Goal: Task Accomplishment & Management: Manage account settings

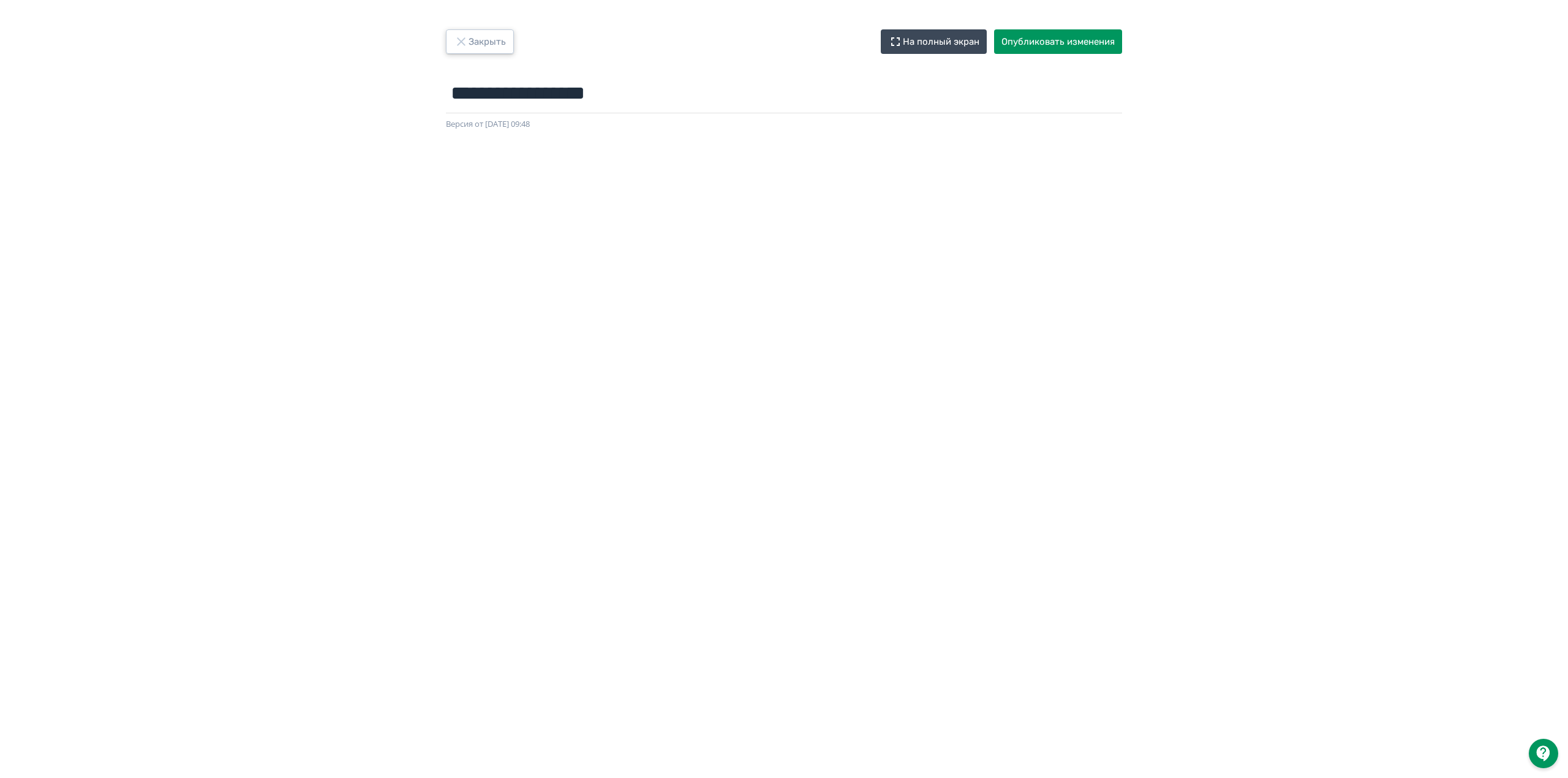
click at [487, 45] on button "Закрыть" at bounding box center [480, 42] width 68 height 25
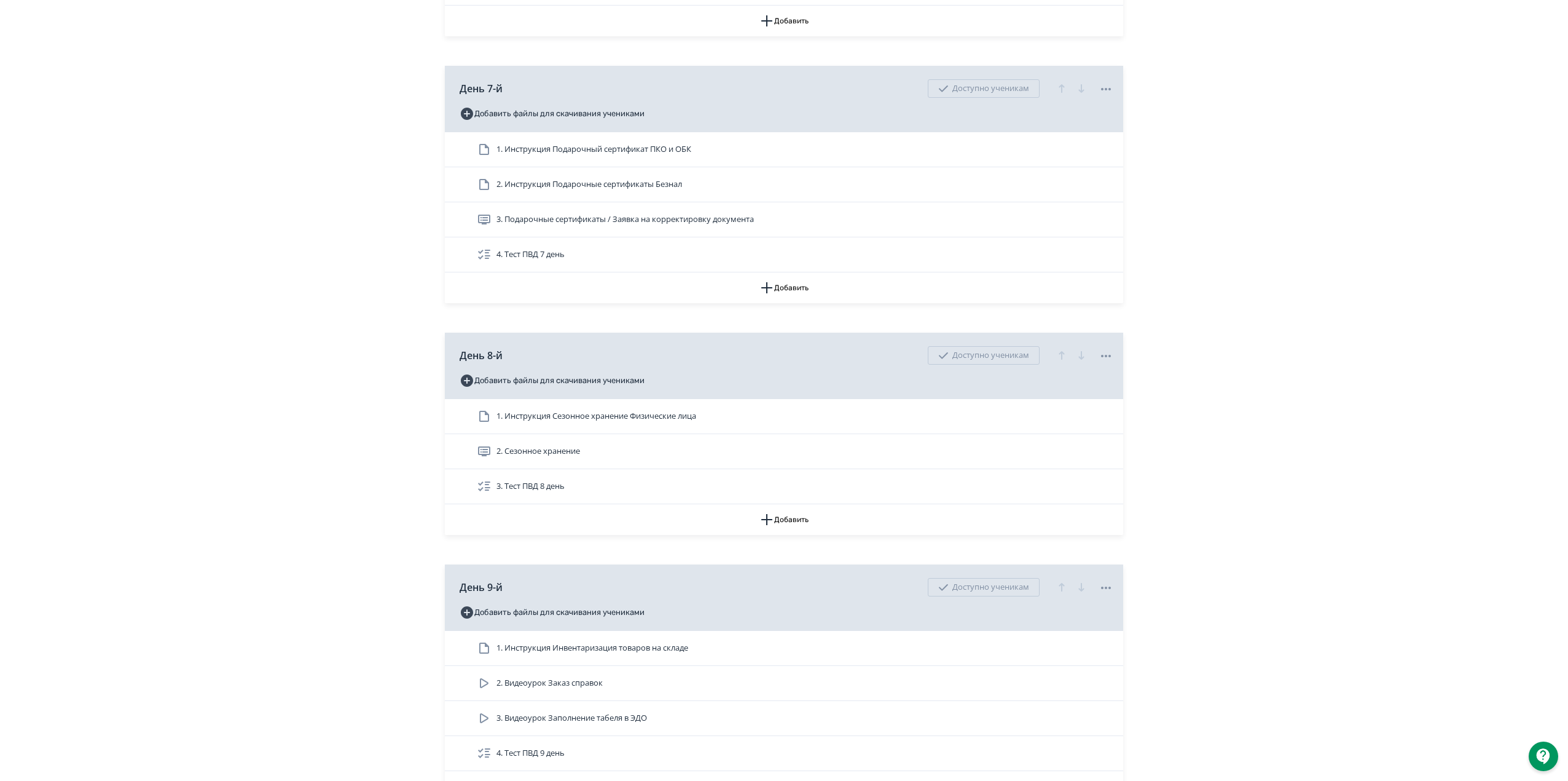
scroll to position [1884, 0]
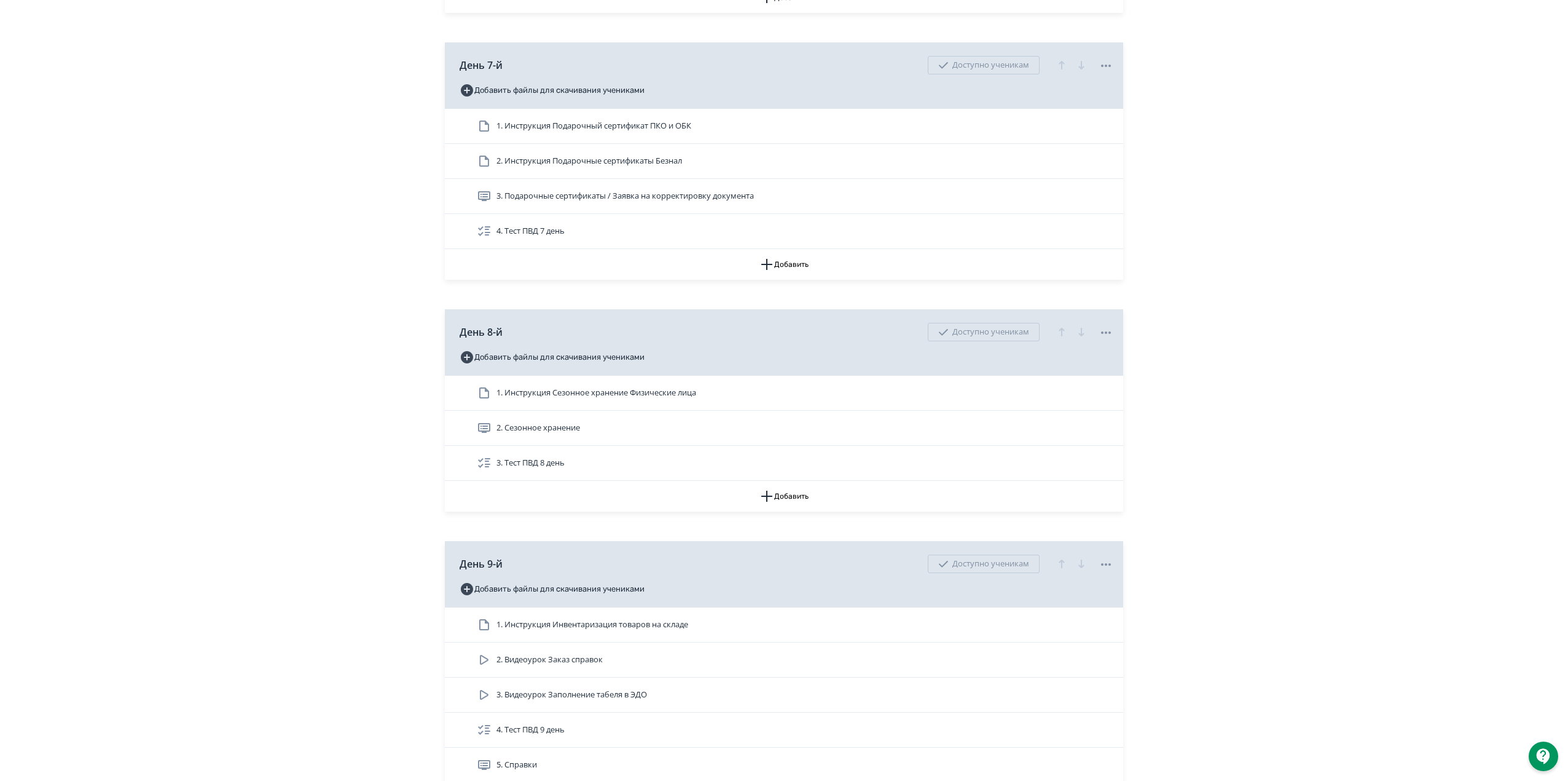
click at [1183, 429] on div "**********" at bounding box center [784, 253] width 1568 height 4275
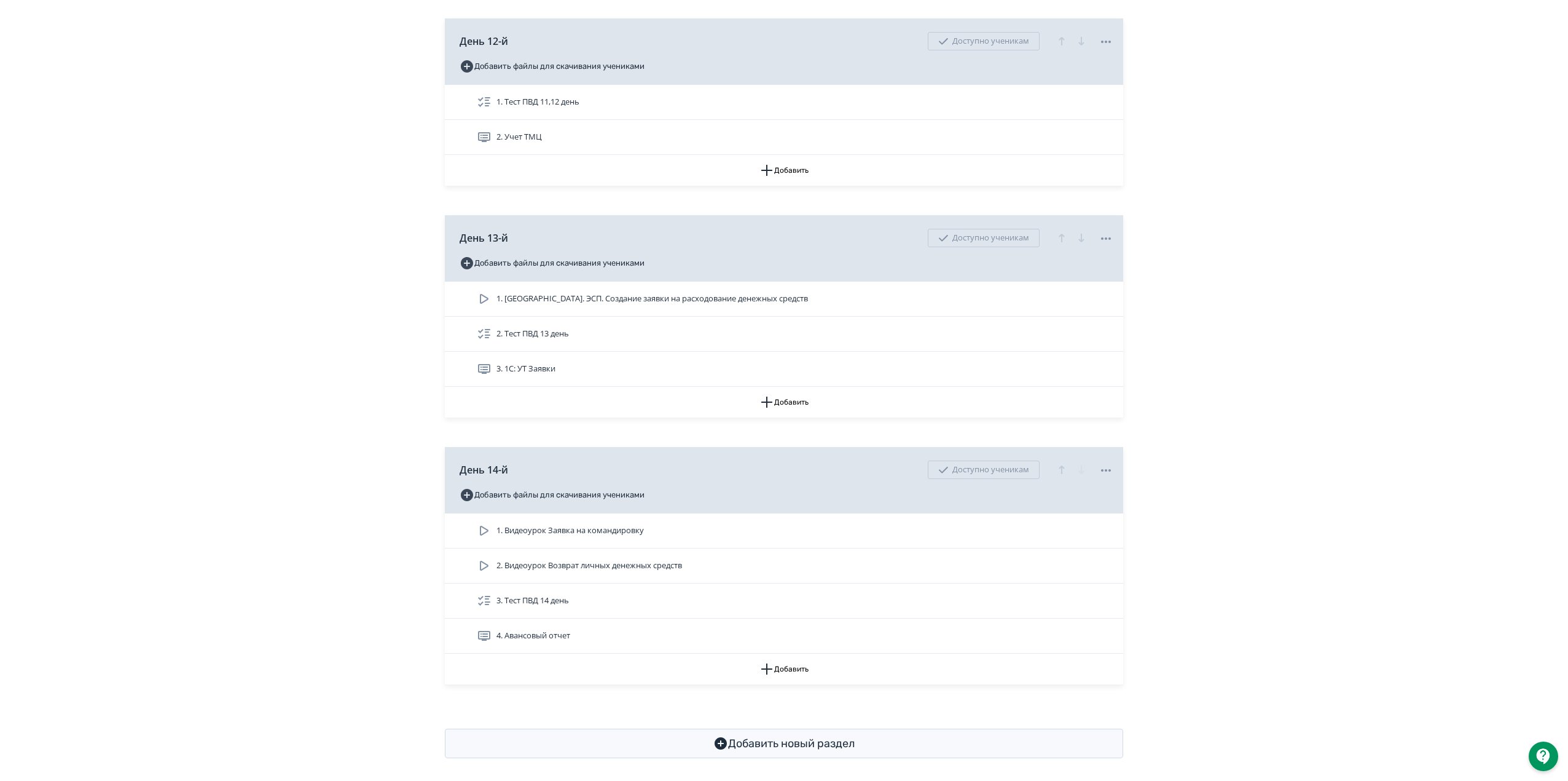
scroll to position [3511, 0]
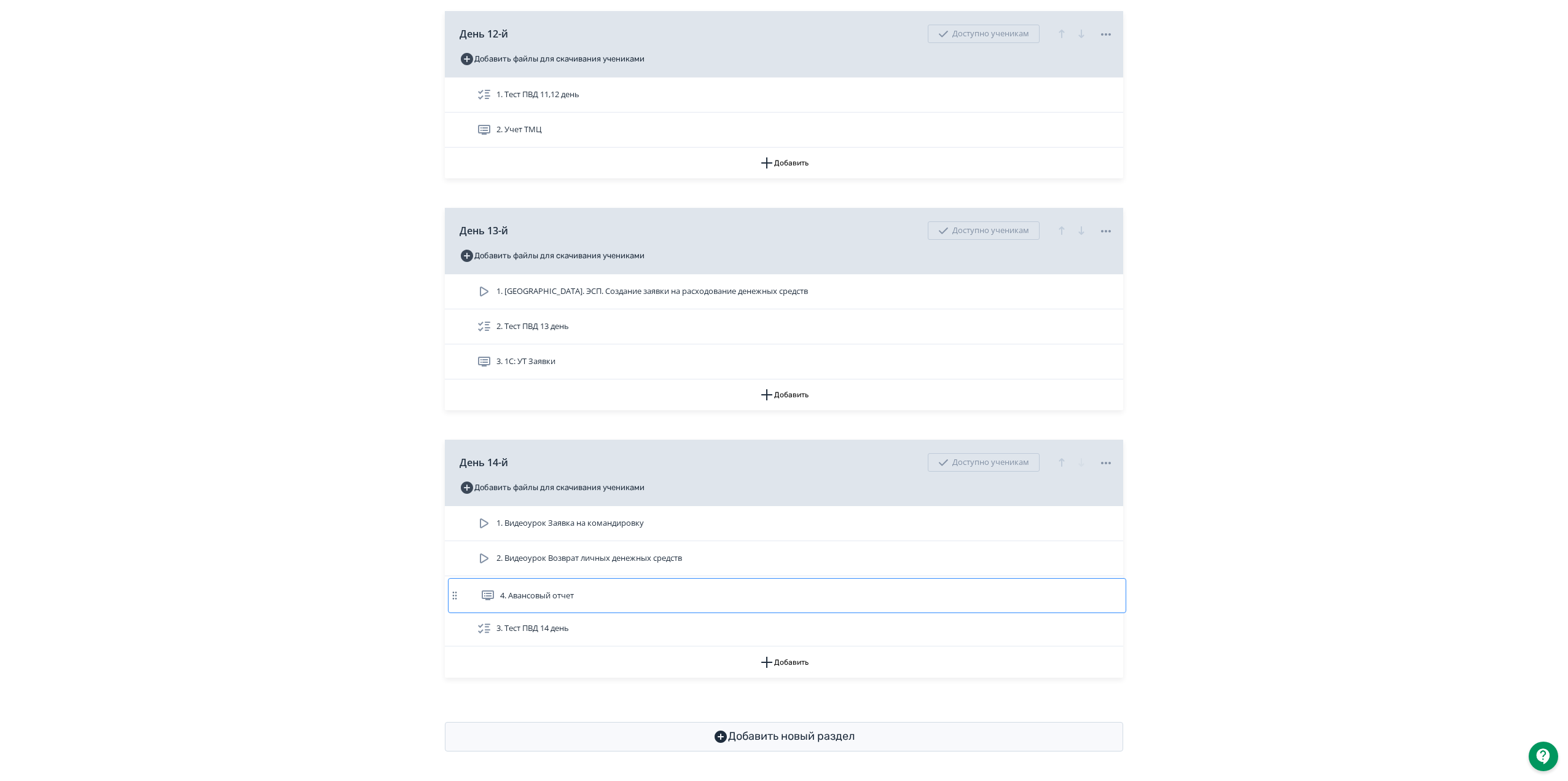
drag, startPoint x: 992, startPoint y: 630, endPoint x: 996, endPoint y: 590, distance: 40.2
click at [996, 590] on div "1. Видеоурок Заявка на командировку 2. Видеоурок Возврат личных денежных средст…" at bounding box center [784, 576] width 678 height 140
click at [578, 590] on div "3. Авансовый отчет" at bounding box center [795, 593] width 636 height 14
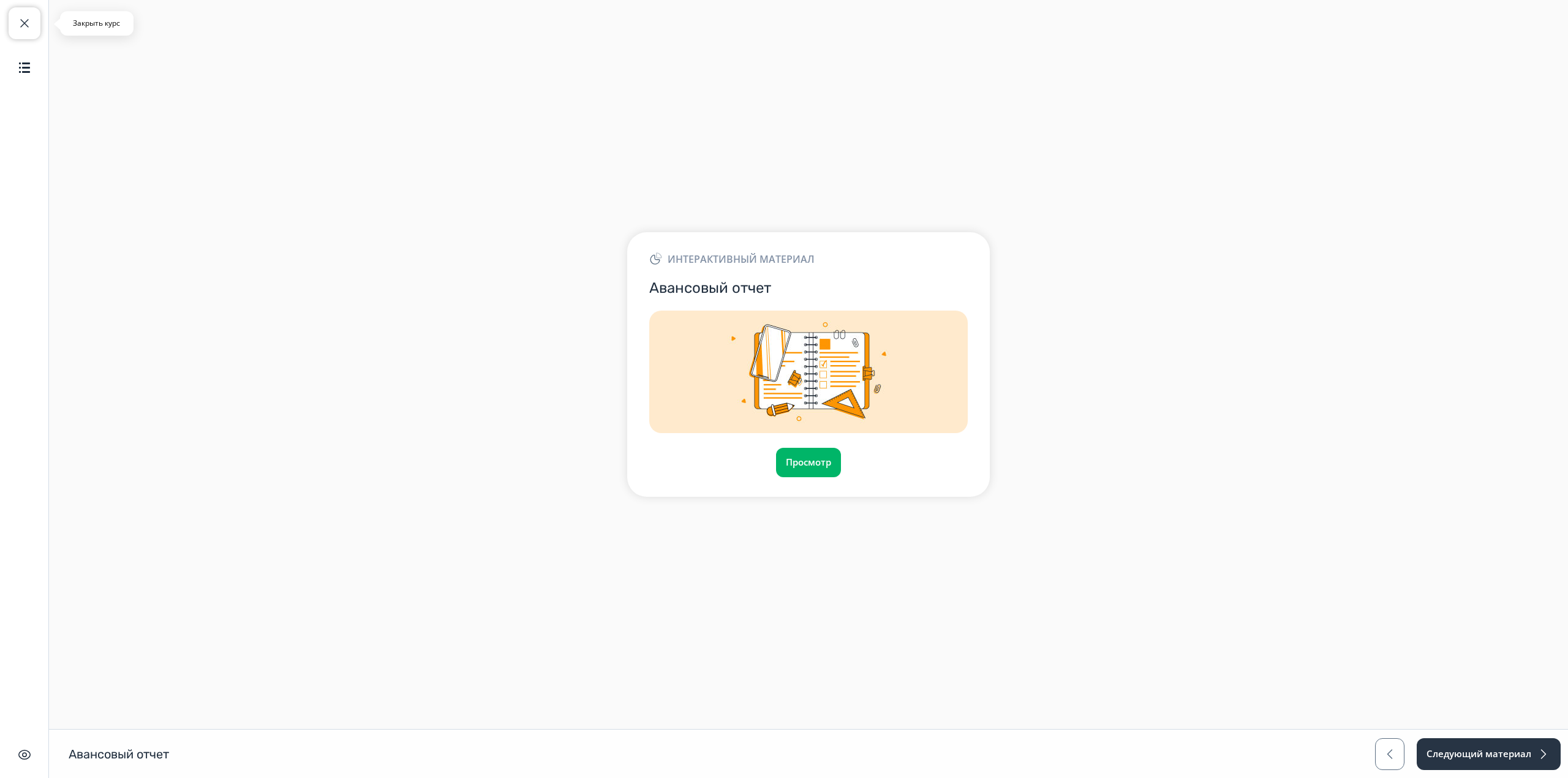
click at [11, 30] on button "Закрыть курс" at bounding box center [25, 23] width 32 height 32
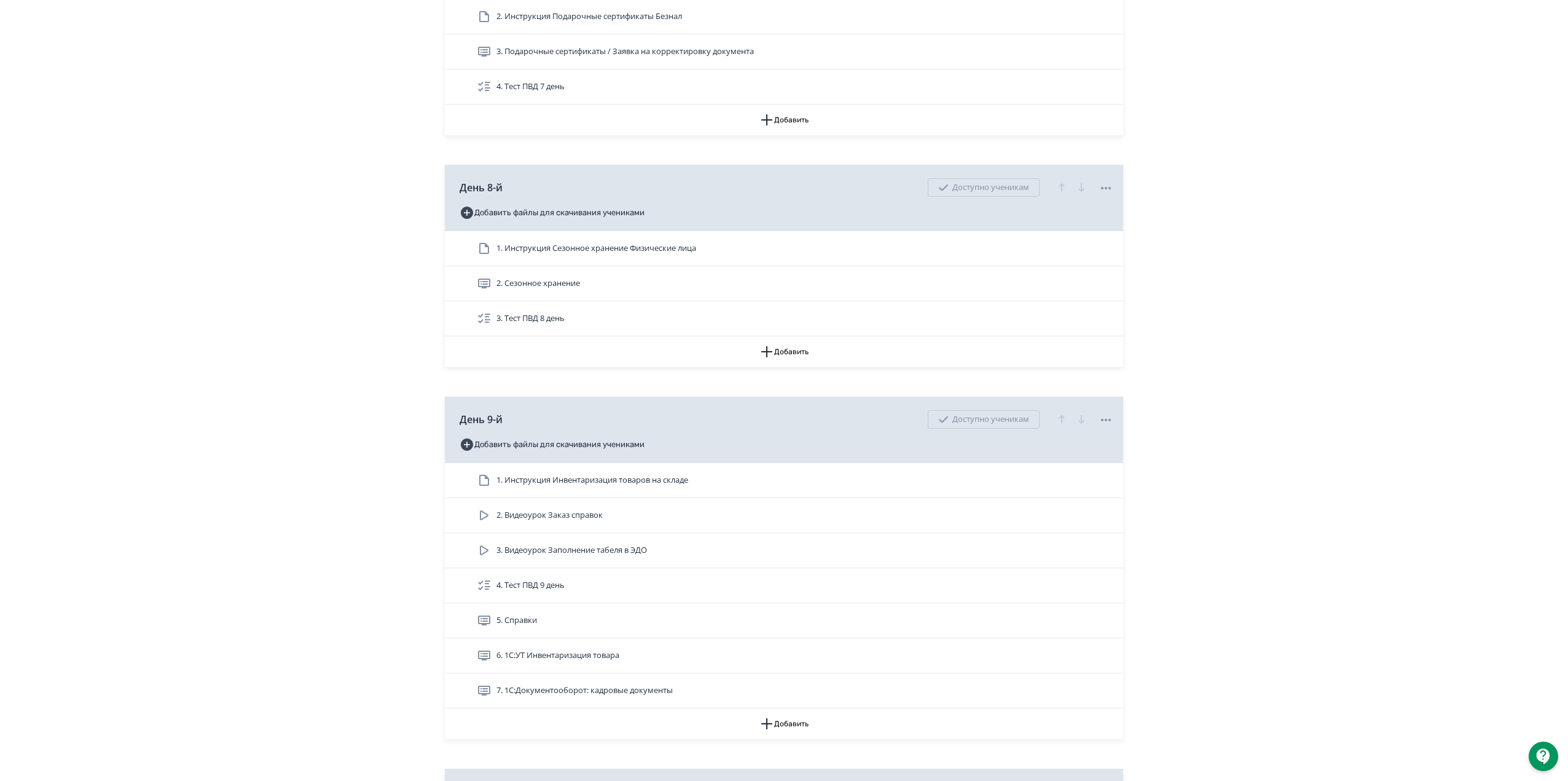
scroll to position [2049, 0]
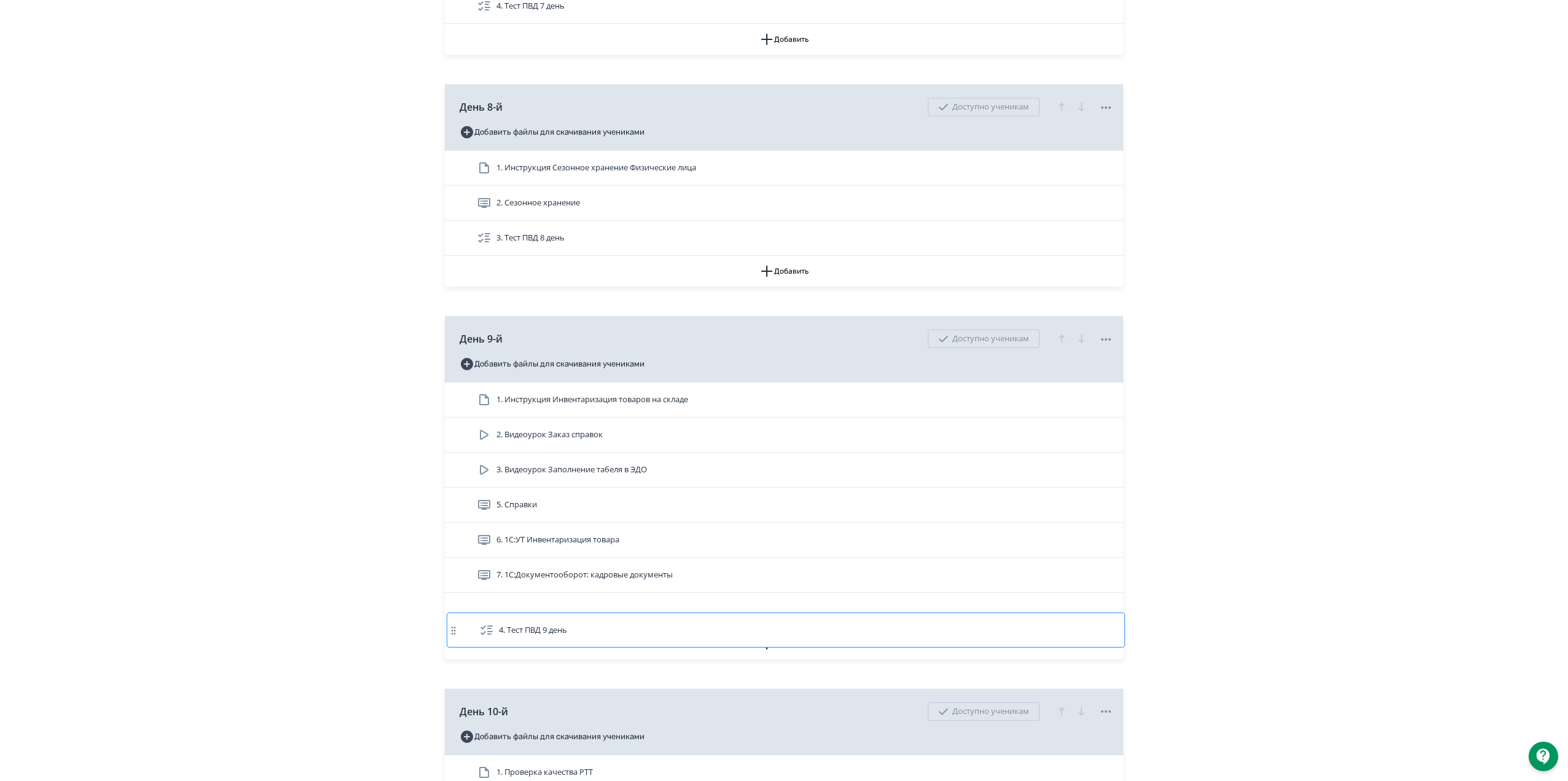
drag, startPoint x: 593, startPoint y: 561, endPoint x: 596, endPoint y: 622, distance: 61.1
click at [596, 622] on div "1. Инструкция Инвентаризация товаров на складе 2. Видеоурок Заказ справок 3. Ви…" at bounding box center [784, 505] width 678 height 245
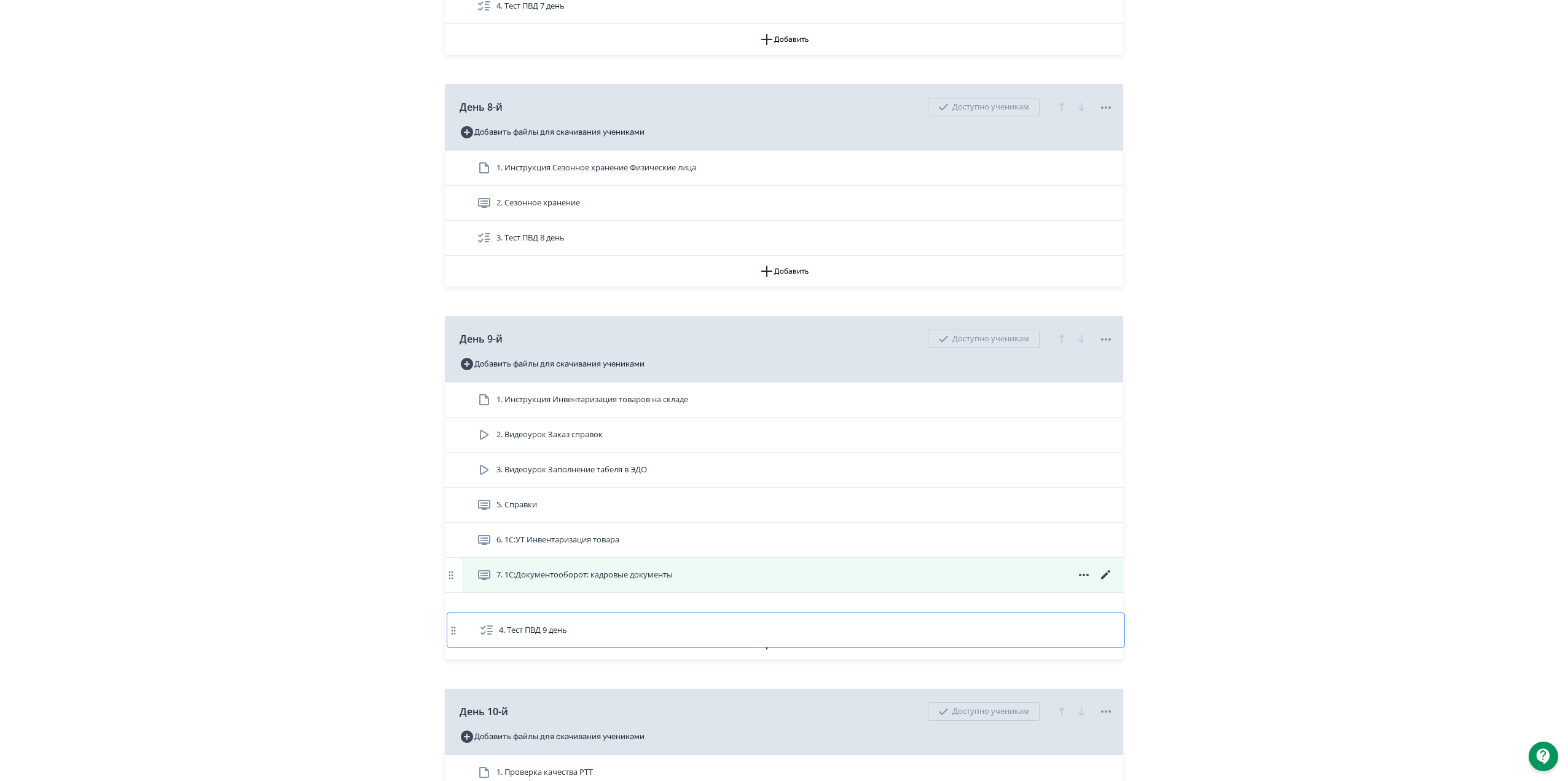
scroll to position [2113, 0]
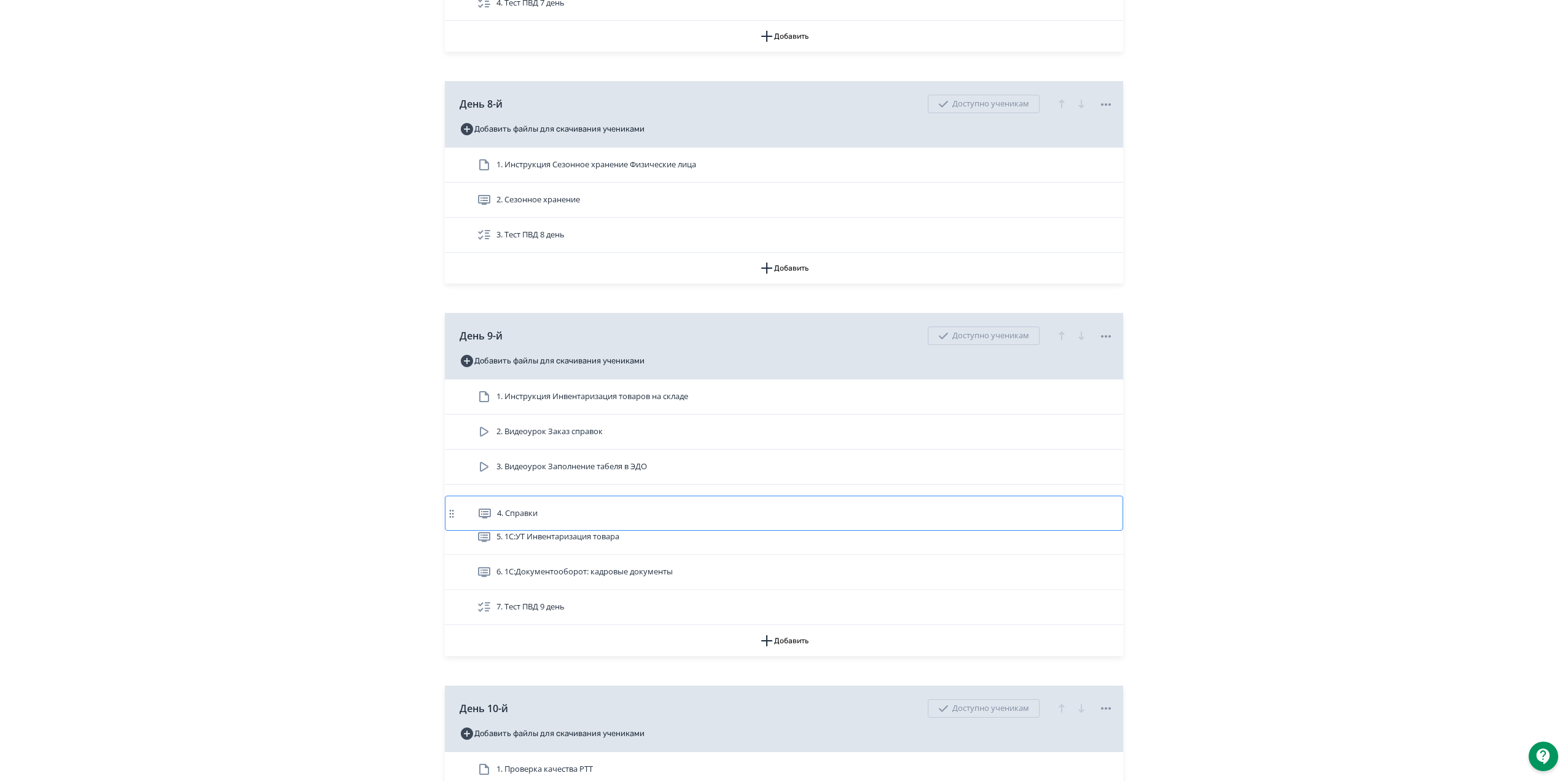
click at [741, 502] on div "1. Инструкция Инвентаризация товаров на складе 2. Видеоурок Заказ справок 3. Ви…" at bounding box center [784, 502] width 678 height 245
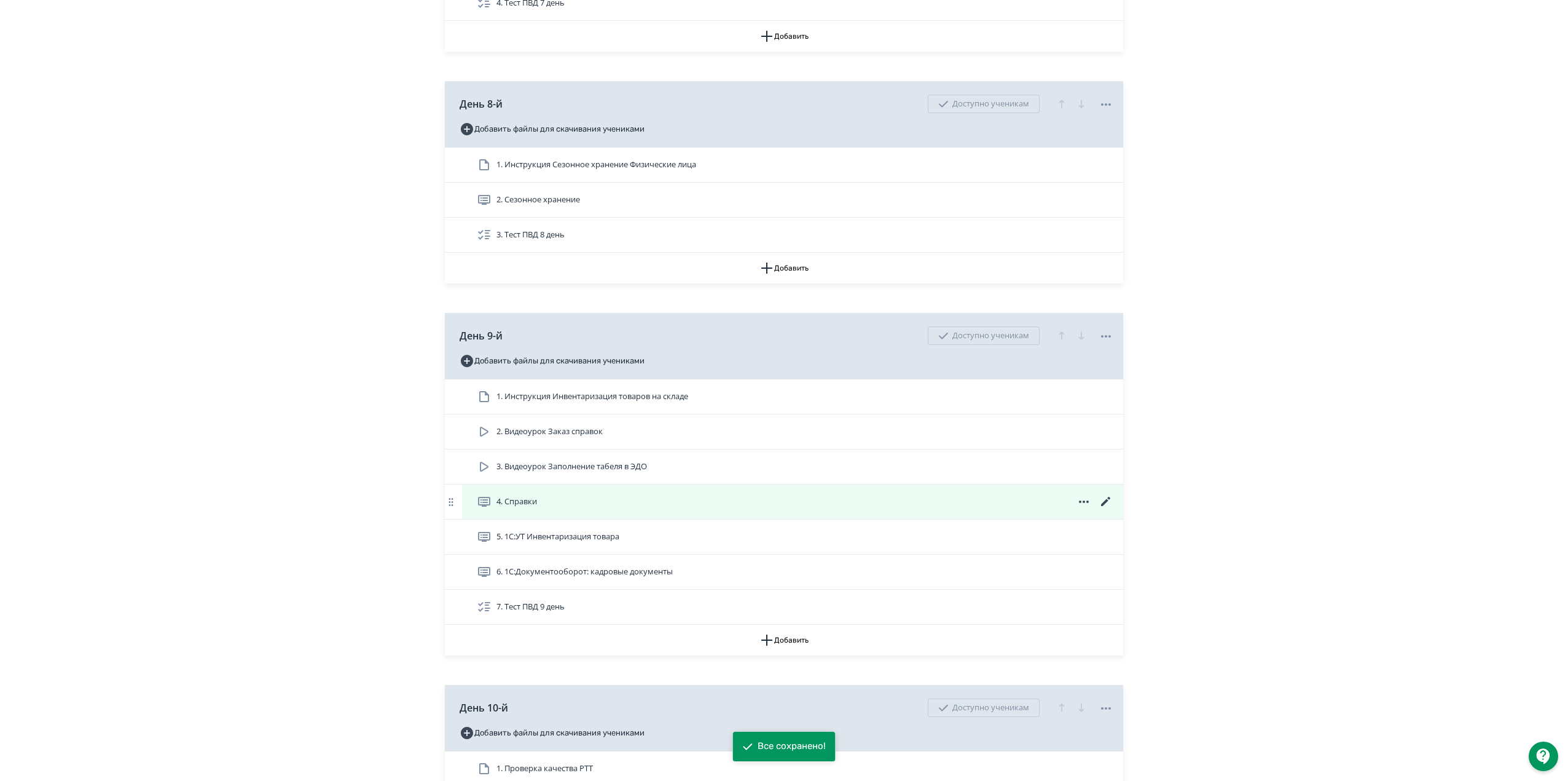
click at [1105, 506] on icon at bounding box center [1105, 500] width 9 height 9
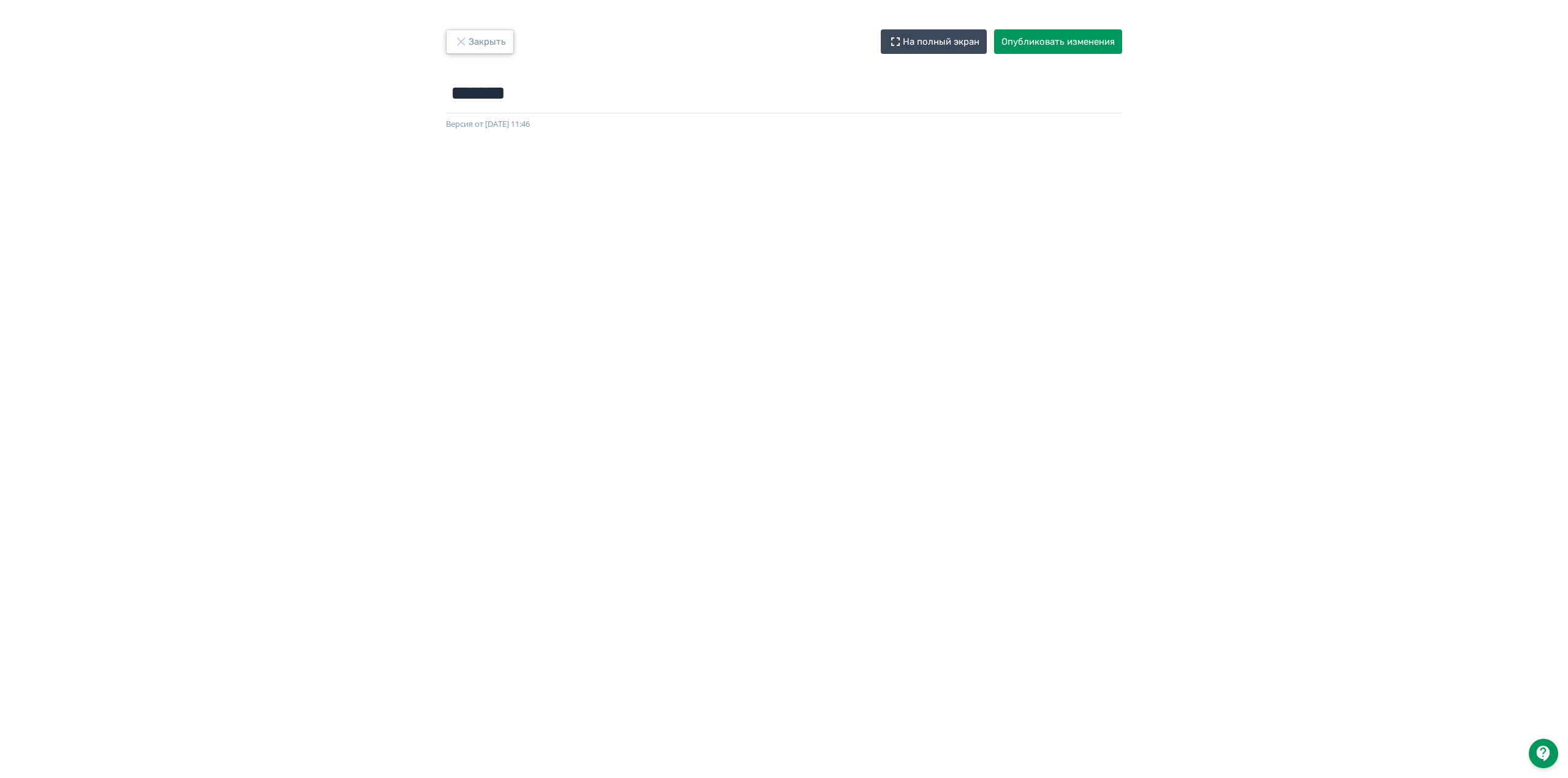
click at [503, 42] on button "Закрыть" at bounding box center [480, 42] width 68 height 25
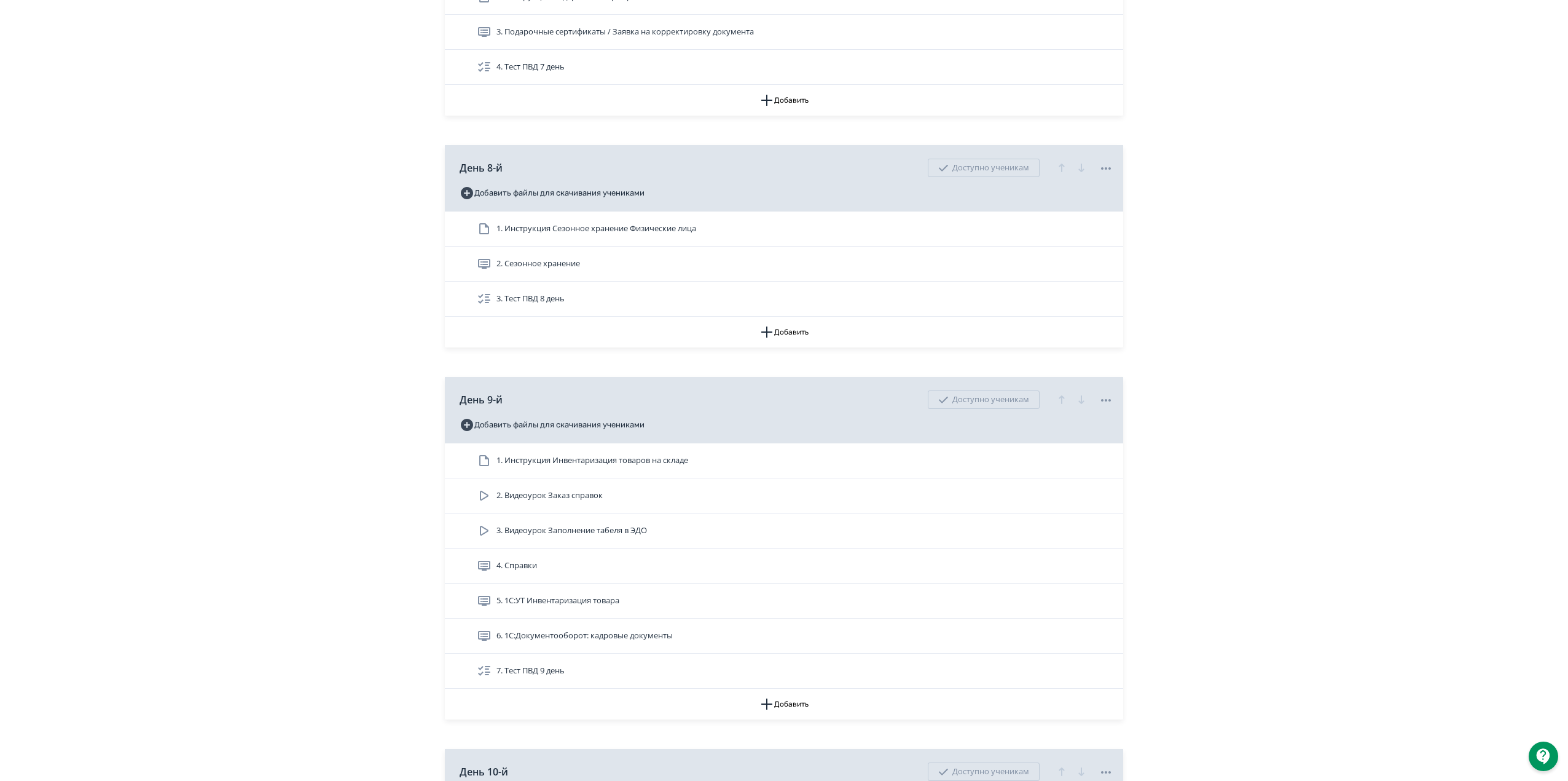
scroll to position [2295, 0]
